Goal: Transaction & Acquisition: Purchase product/service

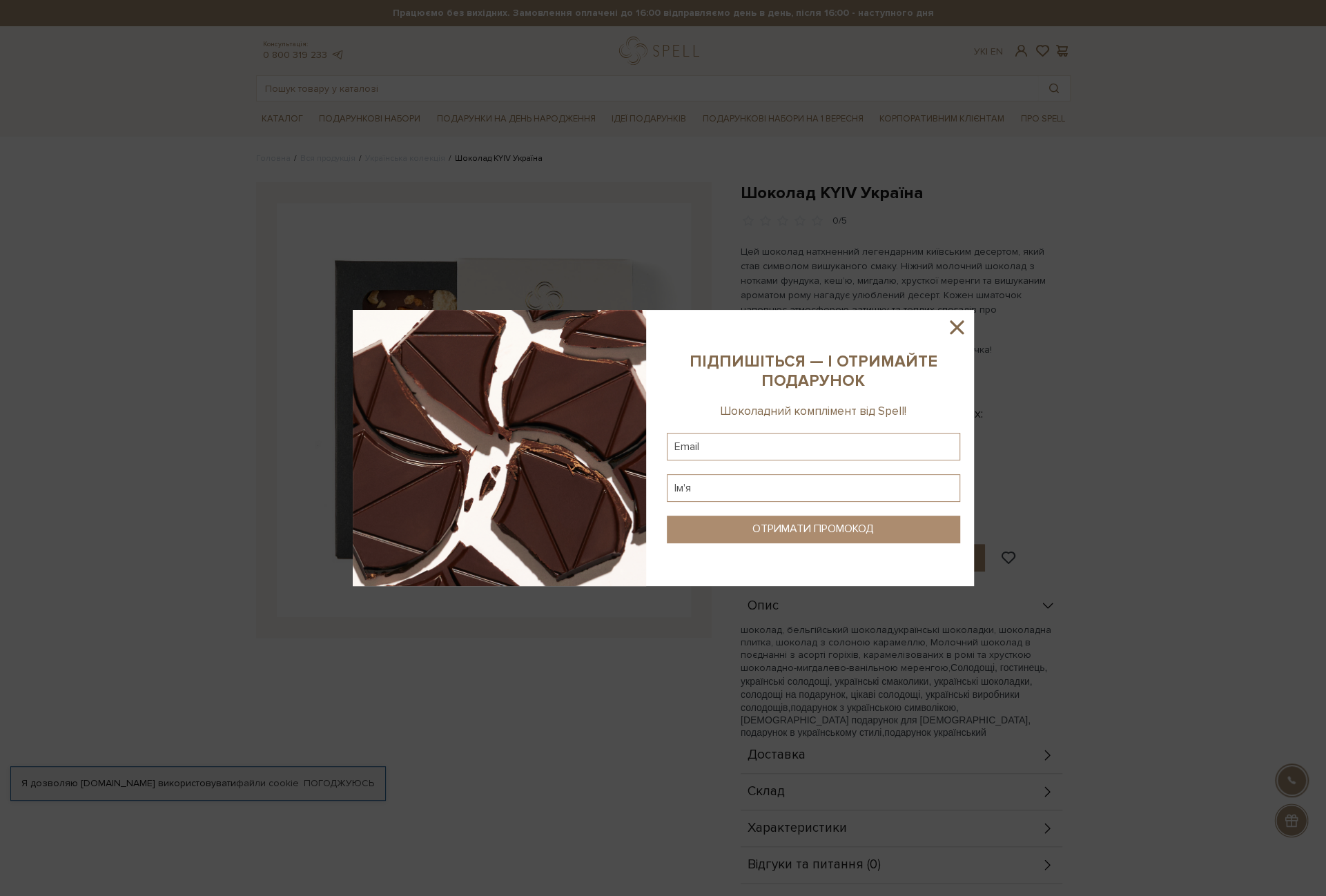
click at [961, 321] on icon at bounding box center [957, 327] width 23 height 23
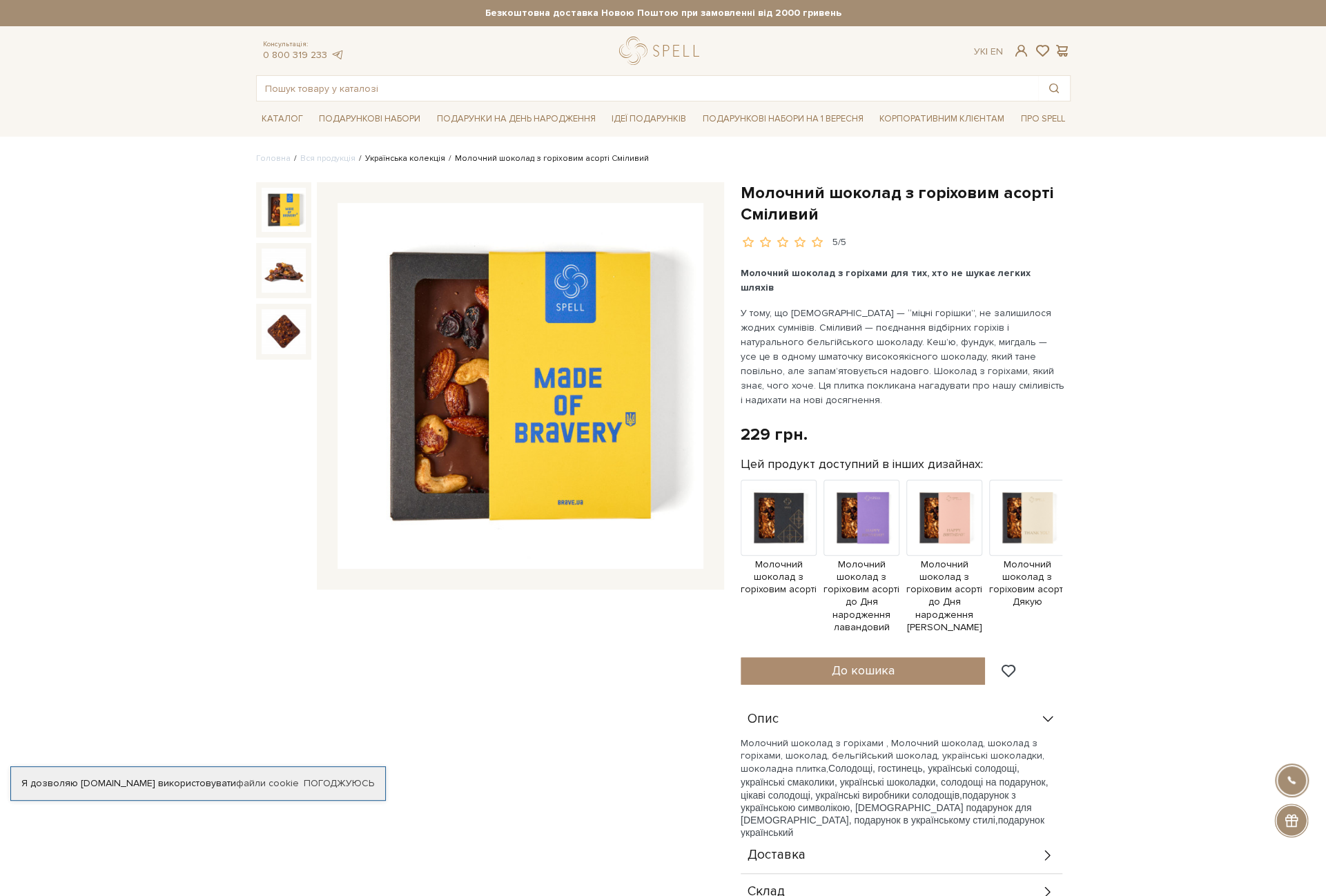
click at [426, 158] on link "Українська колекція" at bounding box center [405, 158] width 80 height 11
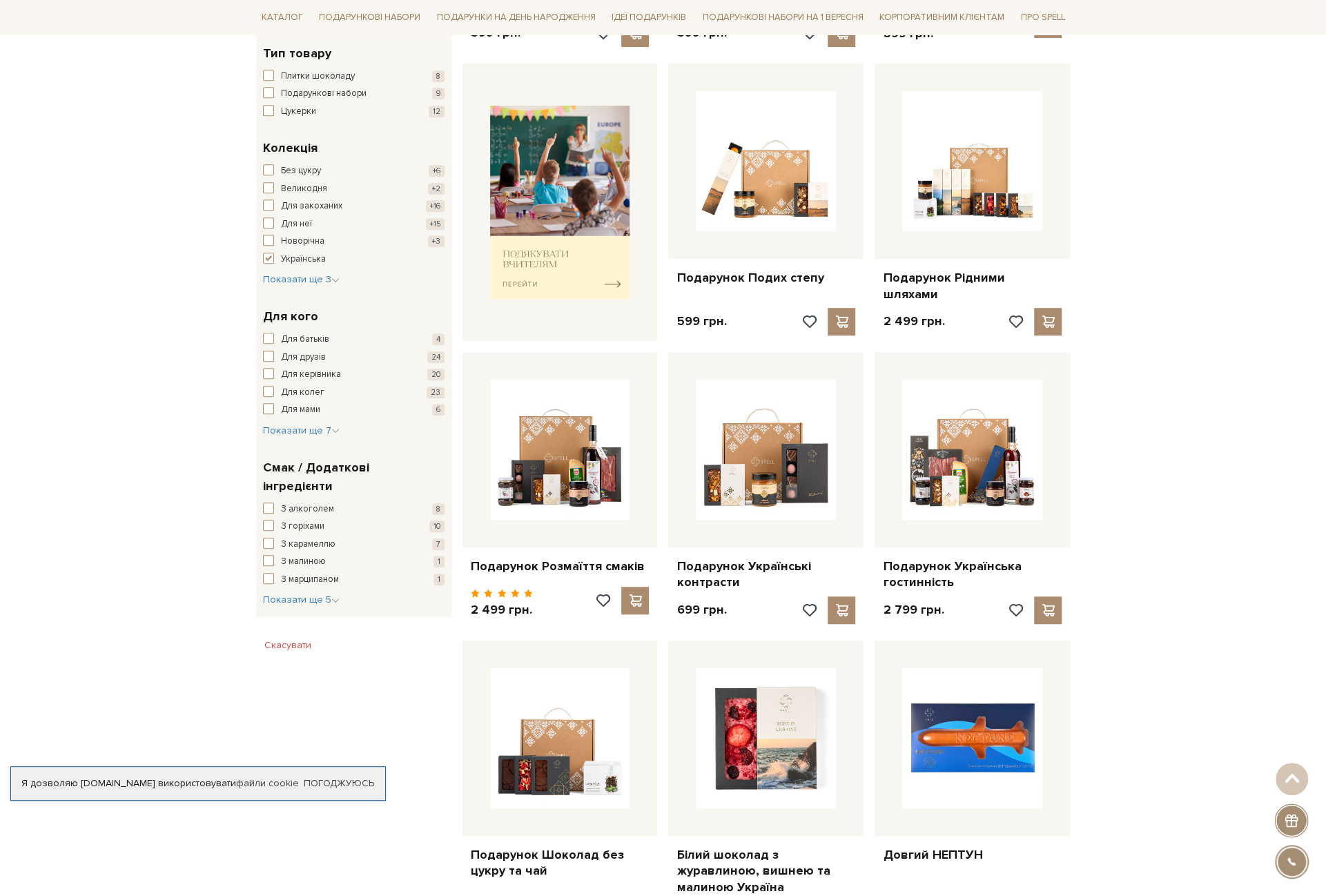
scroll to position [828, 0]
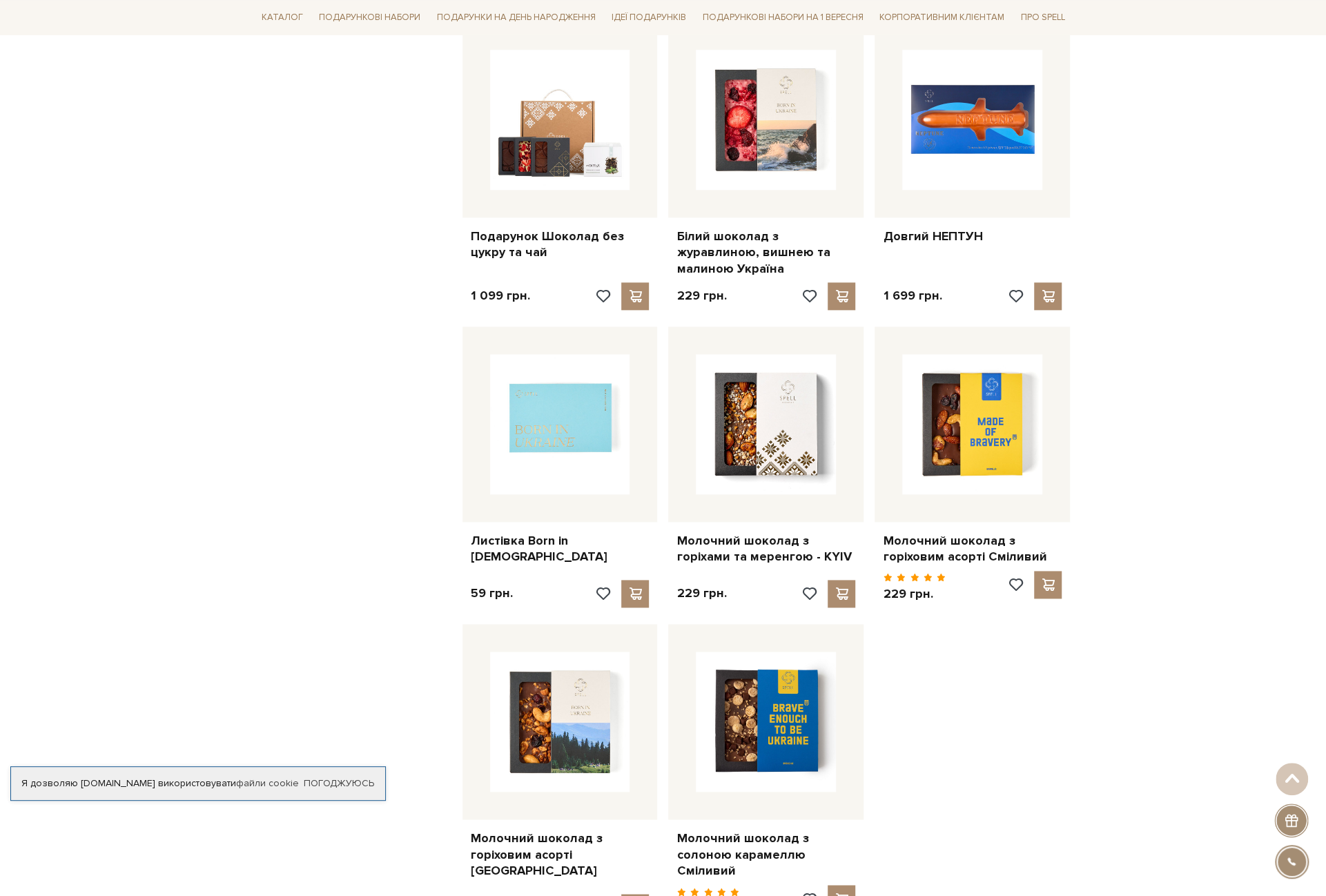
scroll to position [1105, 0]
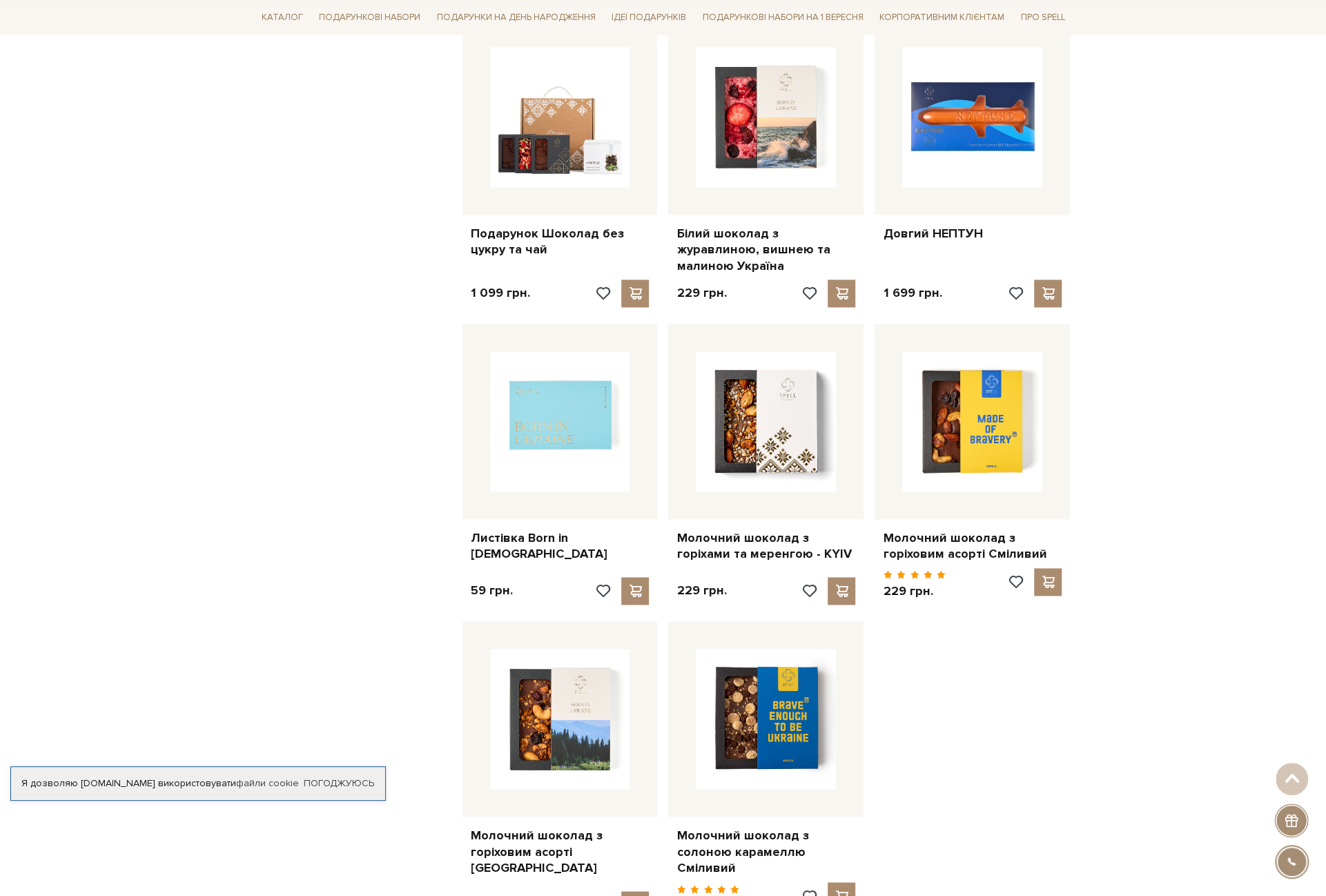
click at [318, 598] on div "Фільтр Ви вибрали: Українська Скасувати 59 - 2,8 тис. грн. Ціна від 59 до 2799 …" at bounding box center [354, 42] width 207 height 1763
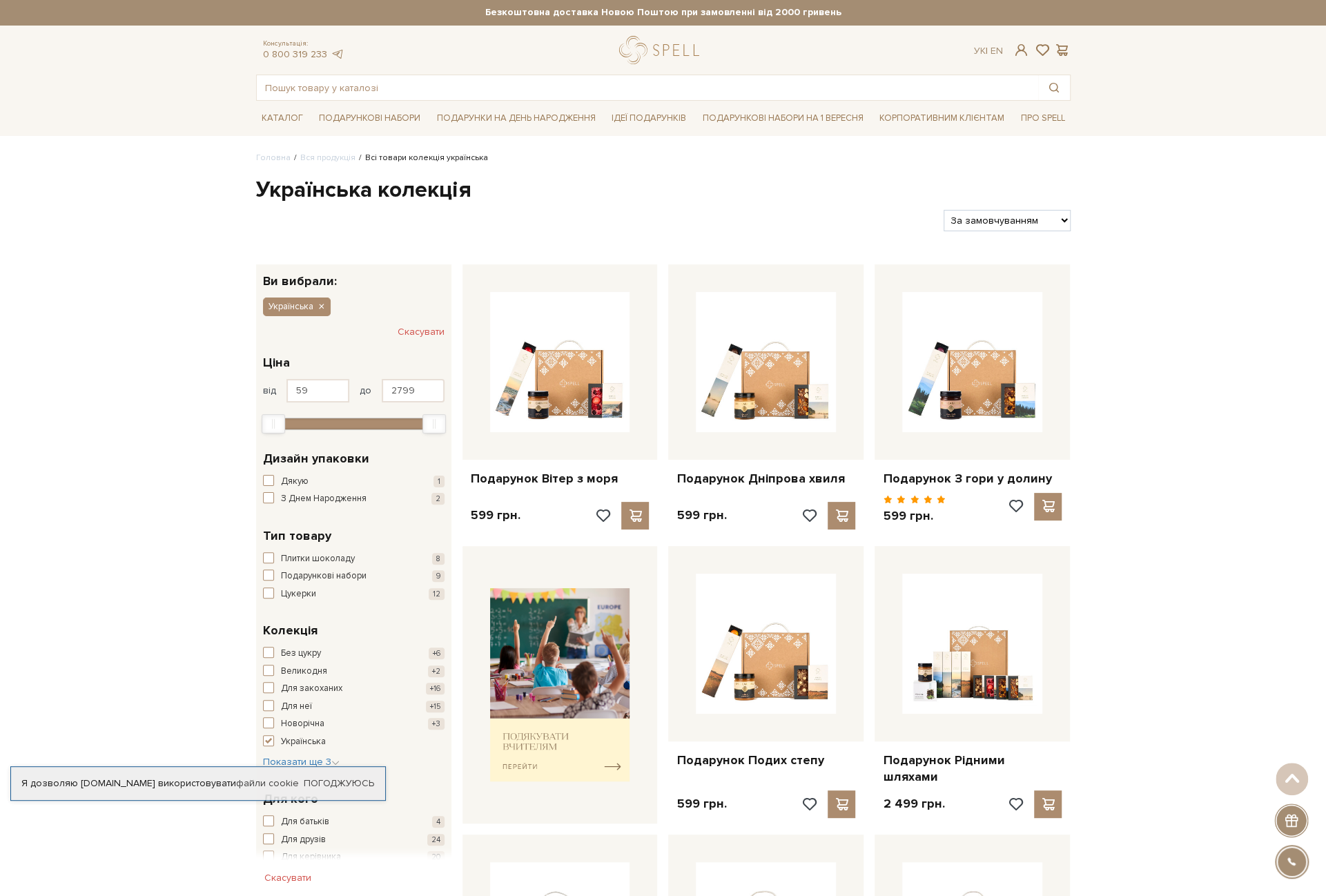
scroll to position [0, 0]
